Goal: Navigation & Orientation: Find specific page/section

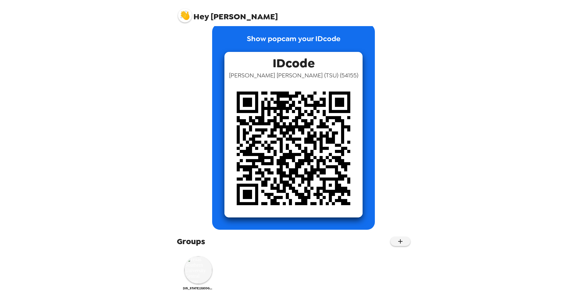
scroll to position [21, 0]
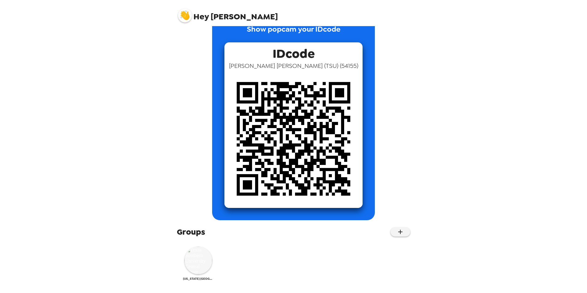
click at [196, 258] on img at bounding box center [198, 260] width 28 height 28
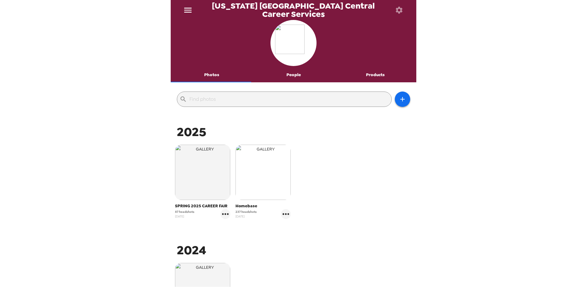
click at [280, 184] on img "button" at bounding box center [262, 172] width 55 height 55
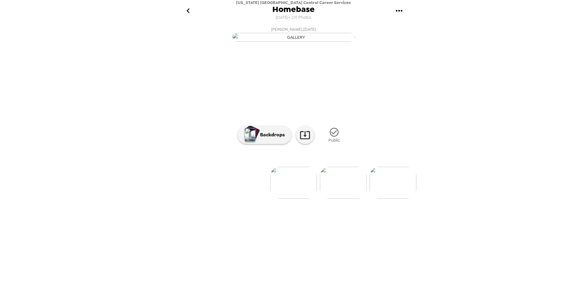
click at [190, 10] on icon "go back" at bounding box center [188, 11] width 10 height 10
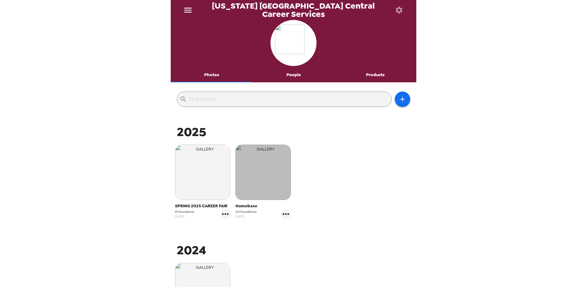
click at [275, 181] on img "button" at bounding box center [262, 172] width 55 height 55
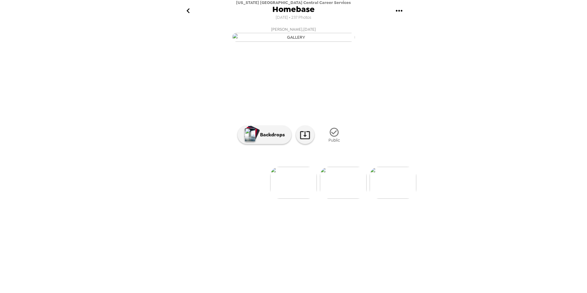
click at [341, 199] on img at bounding box center [343, 183] width 47 height 32
click at [327, 199] on img at bounding box center [343, 183] width 47 height 32
click at [248, 199] on img at bounding box center [243, 183] width 47 height 32
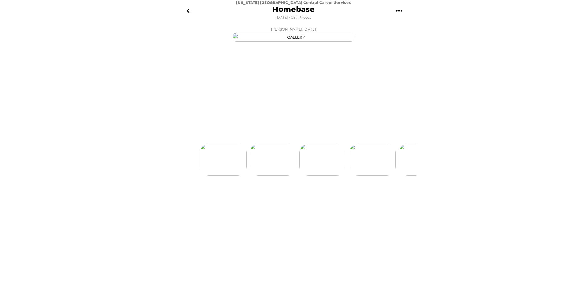
scroll to position [0, 50]
click at [244, 199] on img at bounding box center [243, 183] width 47 height 32
click at [330, 199] on img at bounding box center [343, 183] width 47 height 32
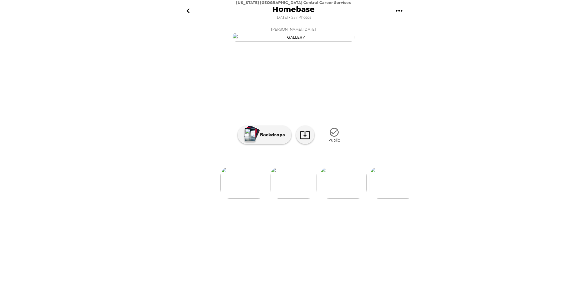
click at [333, 199] on img at bounding box center [343, 183] width 47 height 32
